Goal: Navigation & Orientation: Find specific page/section

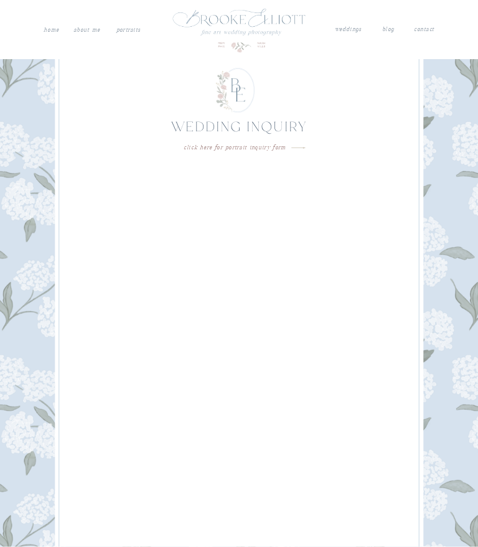
scroll to position [7332, 0]
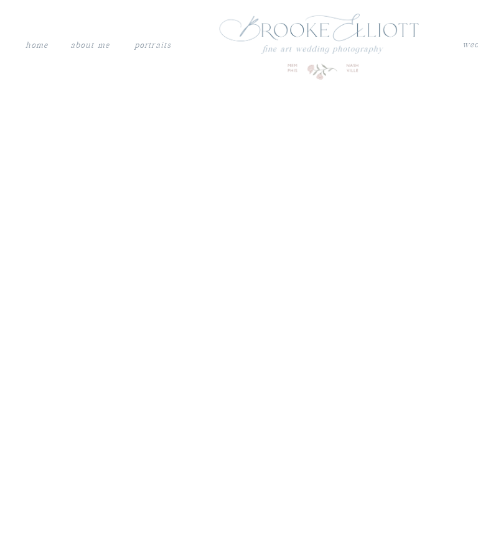
scroll to position [3441, 0]
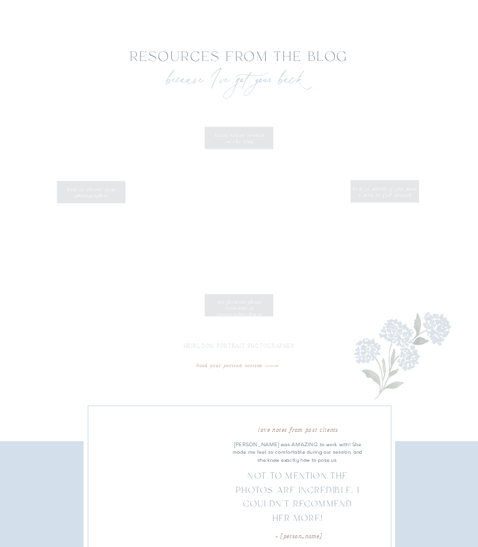
scroll to position [2689, 0]
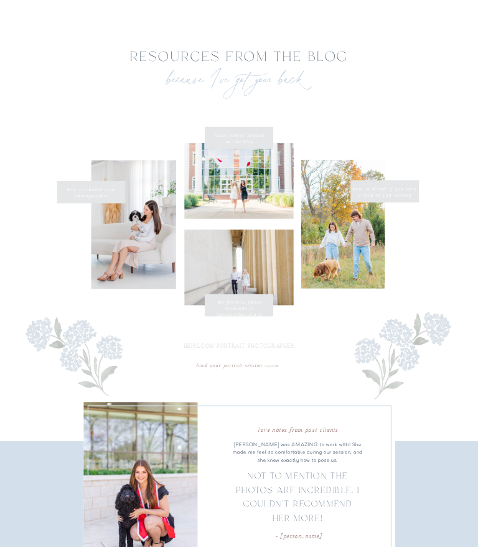
click at [267, 271] on div at bounding box center [238, 268] width 109 height 76
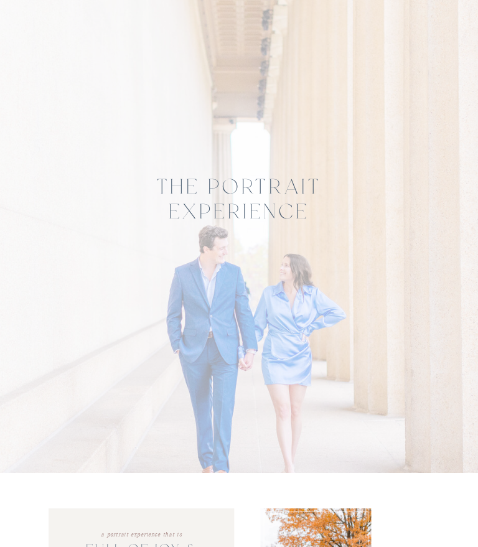
scroll to position [0, 0]
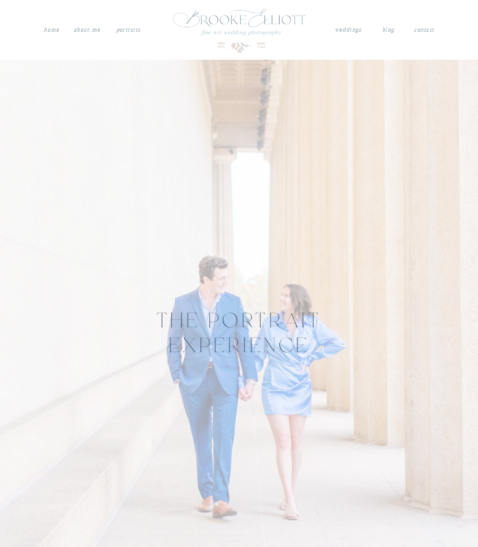
click at [349, 29] on nav "weddings" at bounding box center [348, 30] width 28 height 11
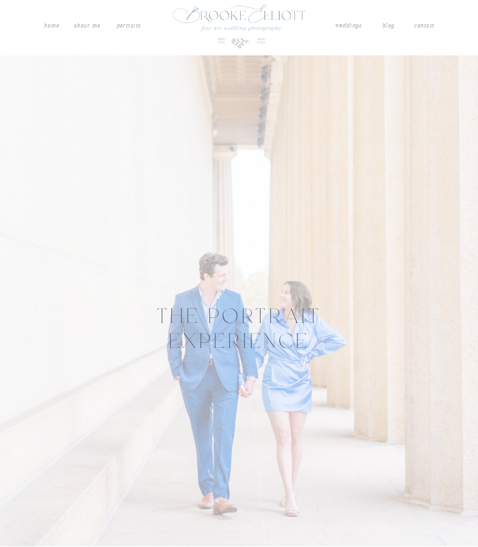
scroll to position [4, 0]
